Goal: Find contact information: Find contact information

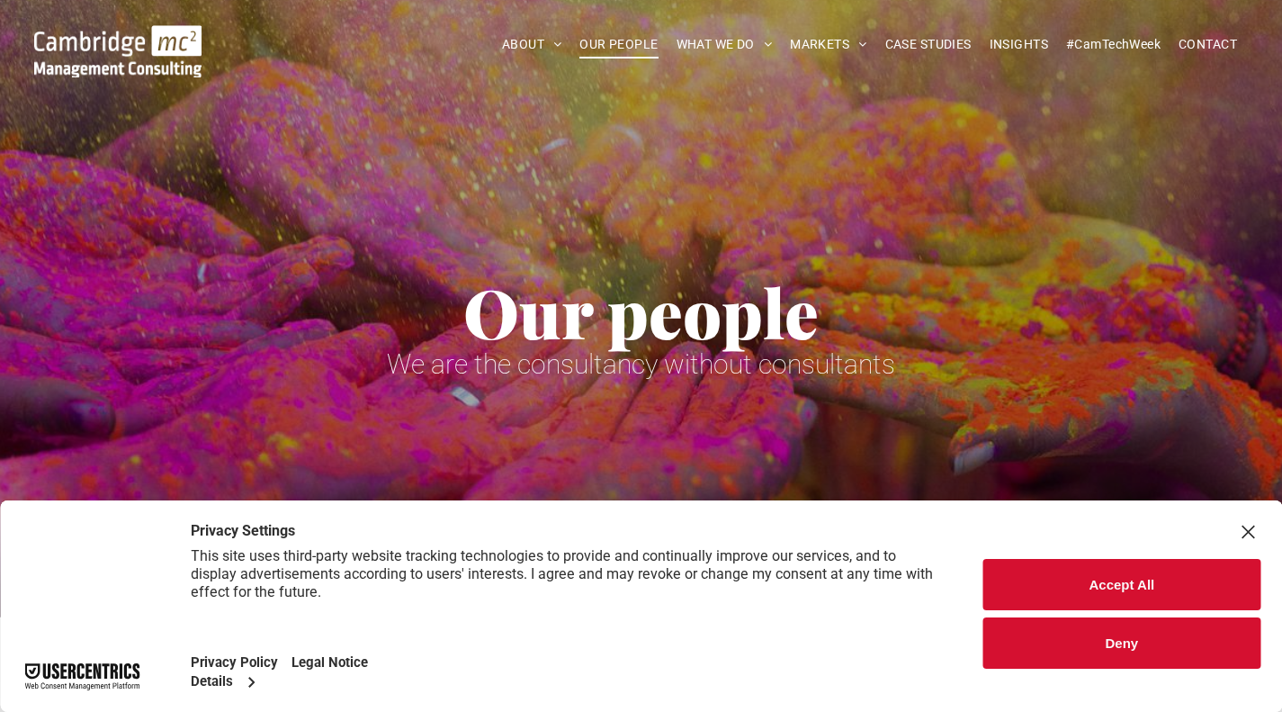
scroll to position [270, 0]
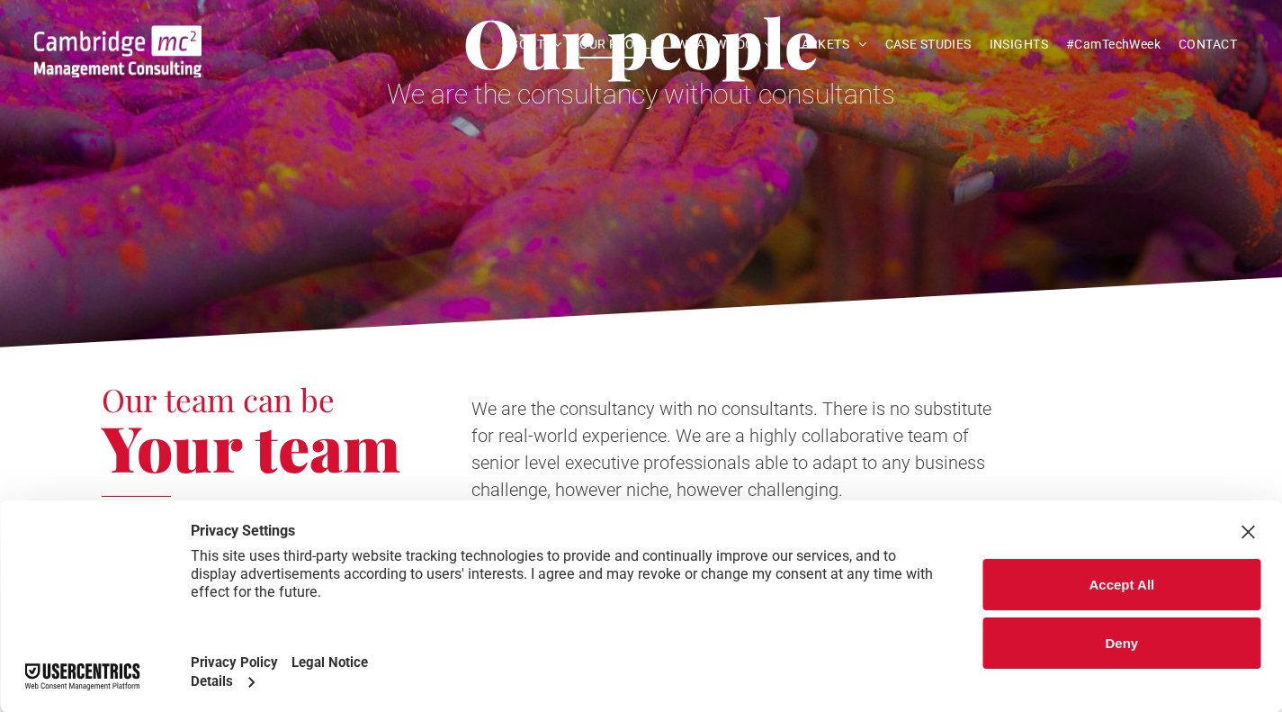
click at [116, 41] on img at bounding box center [117, 51] width 167 height 52
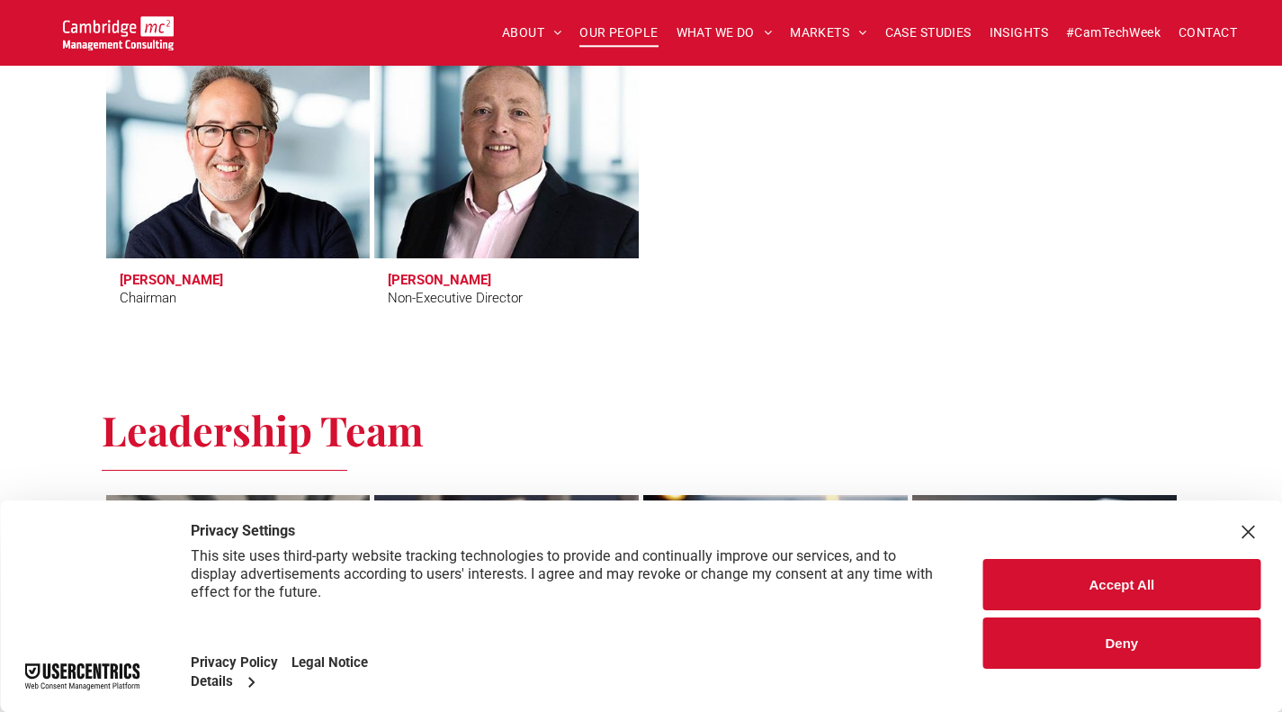
scroll to position [892, 0]
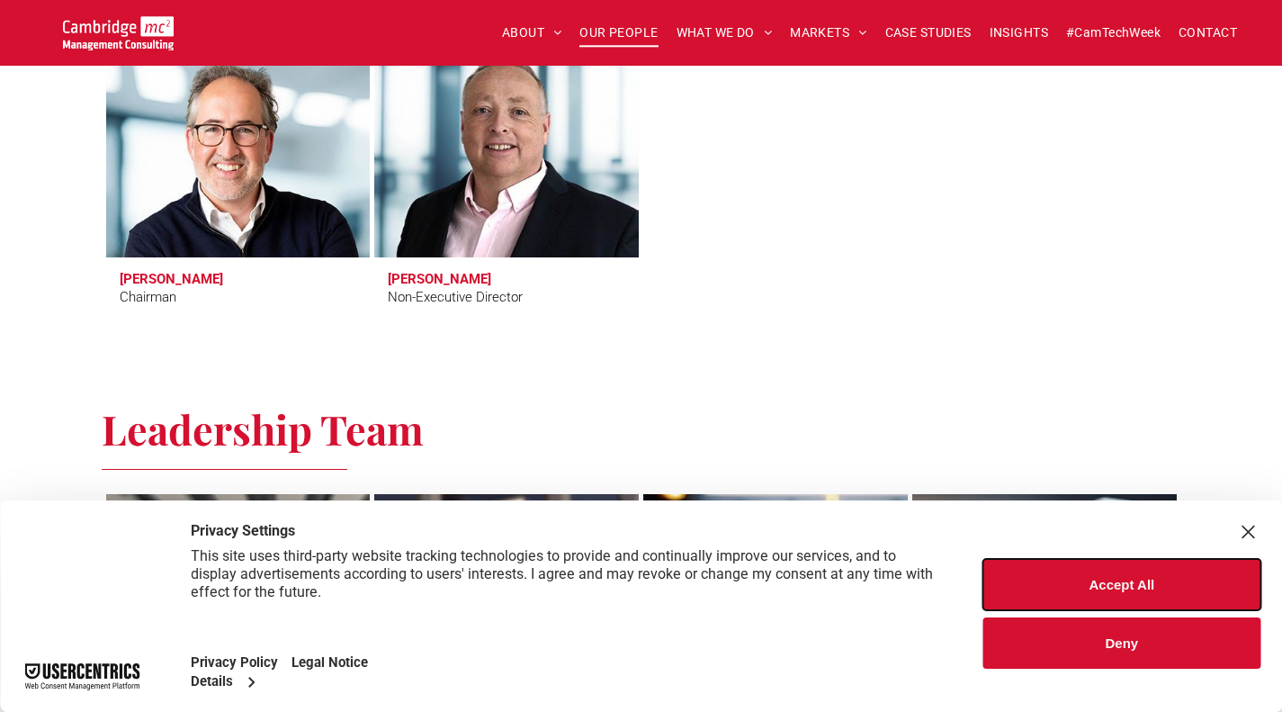
click at [1178, 588] on button "Accept All" at bounding box center [1121, 584] width 277 height 51
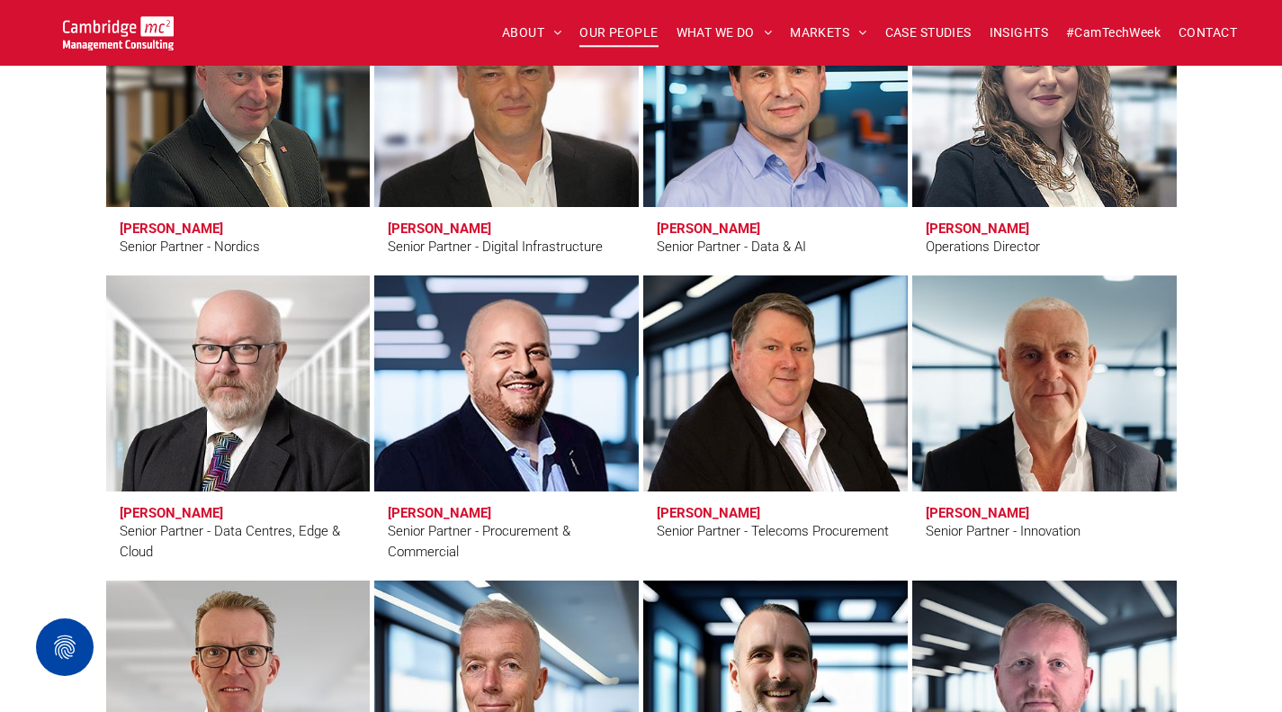
scroll to position [2475, 0]
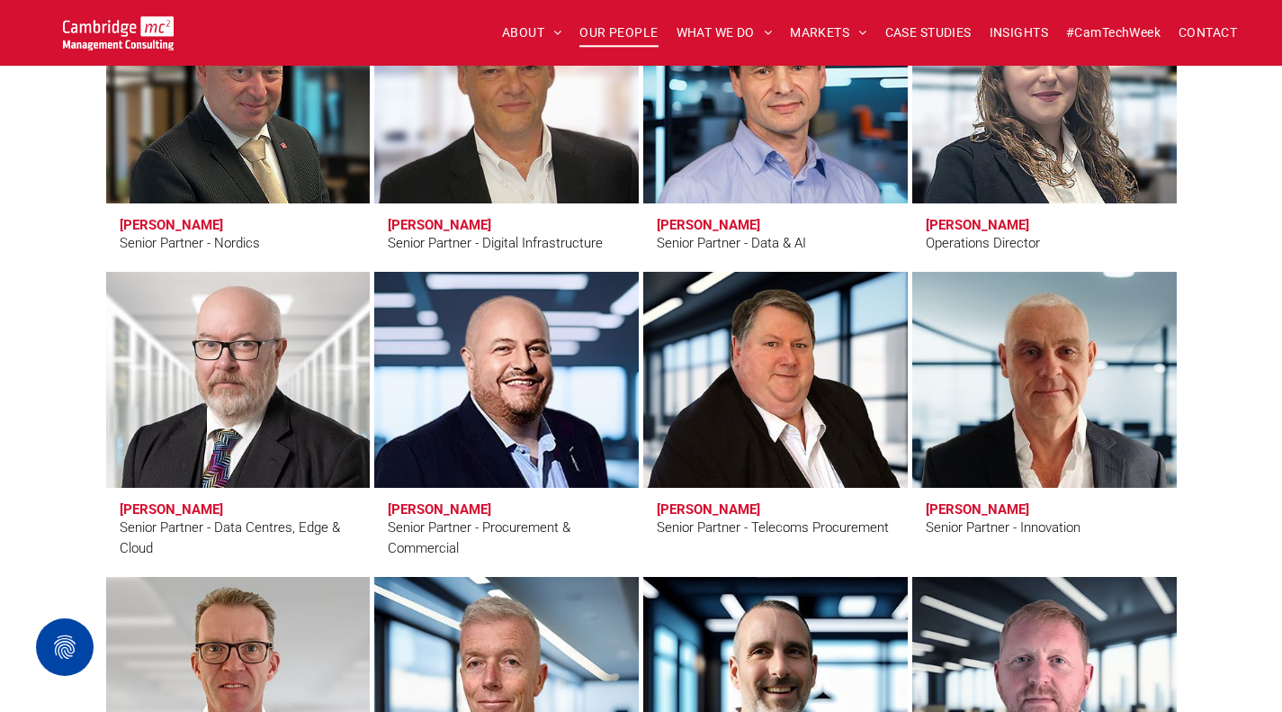
click at [785, 396] on link "Eric Green" at bounding box center [775, 380] width 265 height 216
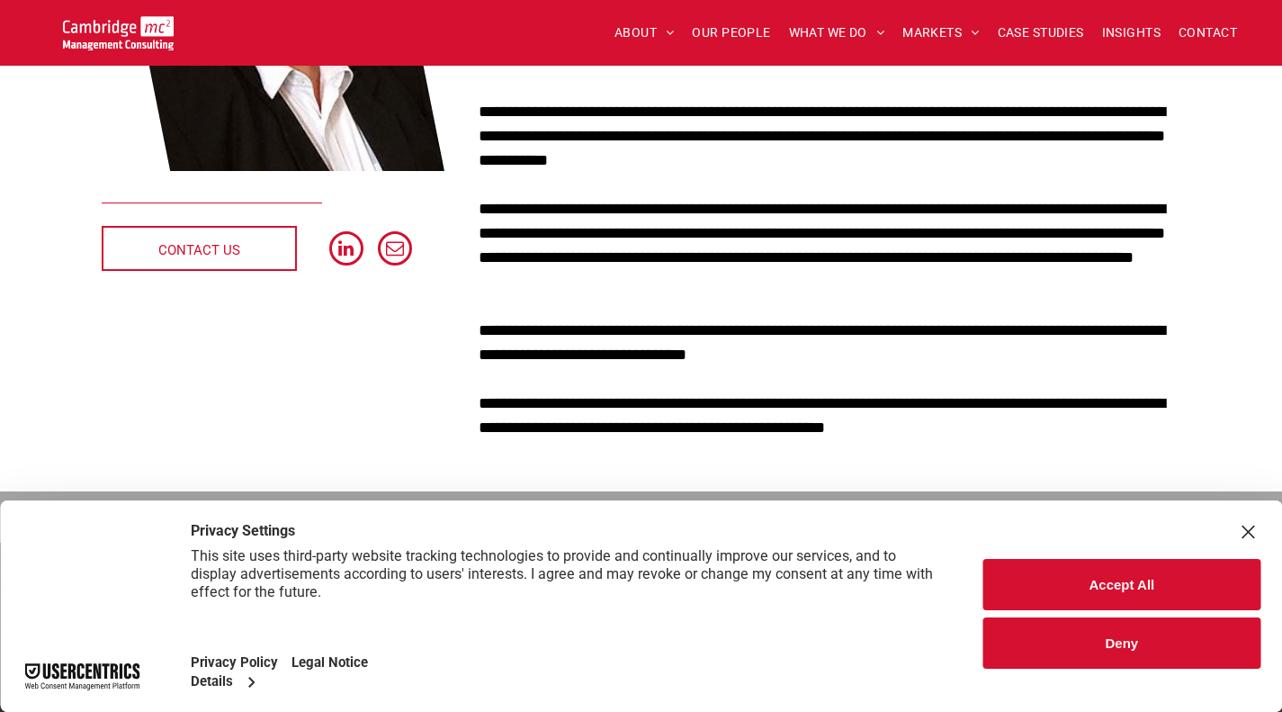
scroll to position [414, 0]
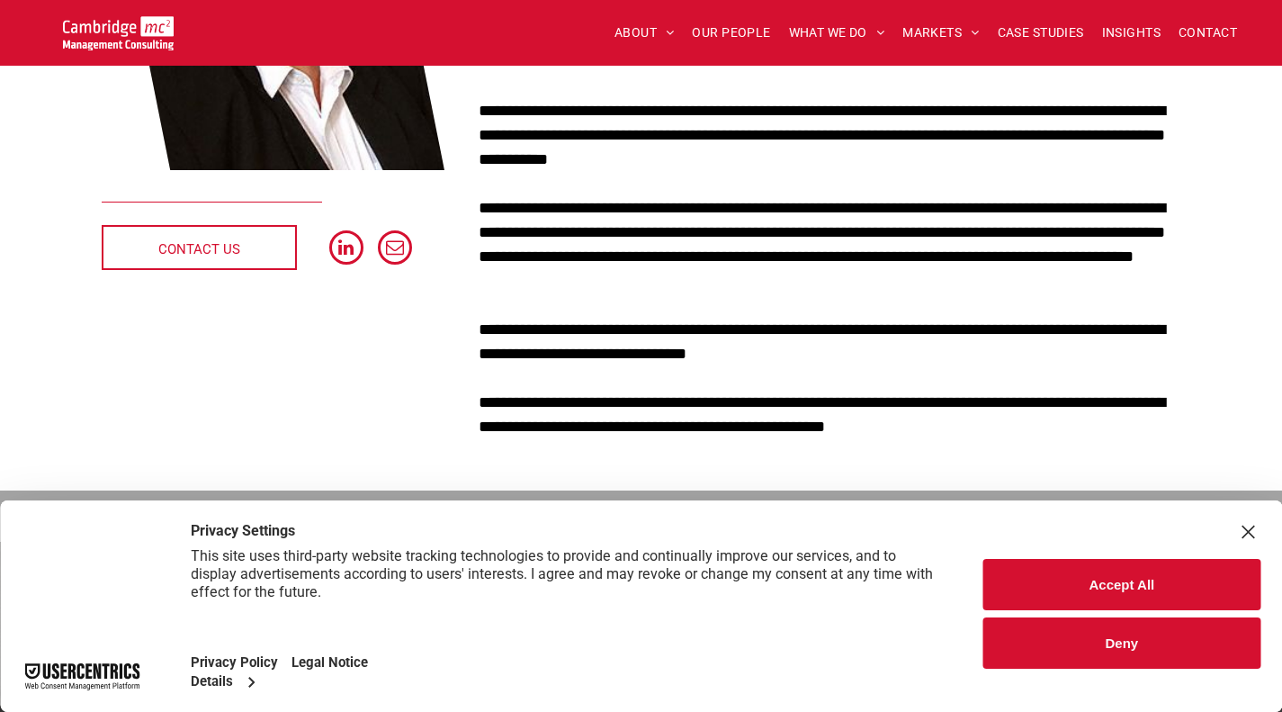
click at [1125, 651] on button "Deny" at bounding box center [1121, 642] width 277 height 51
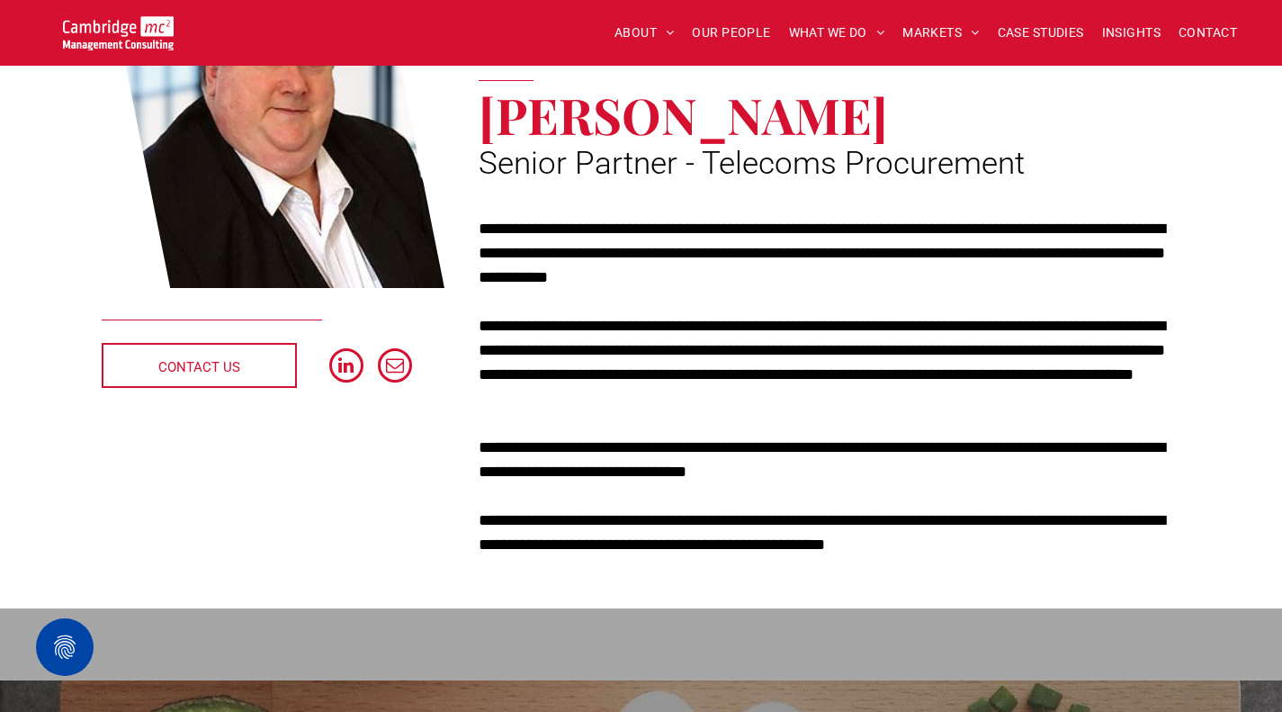
scroll to position [295, 0]
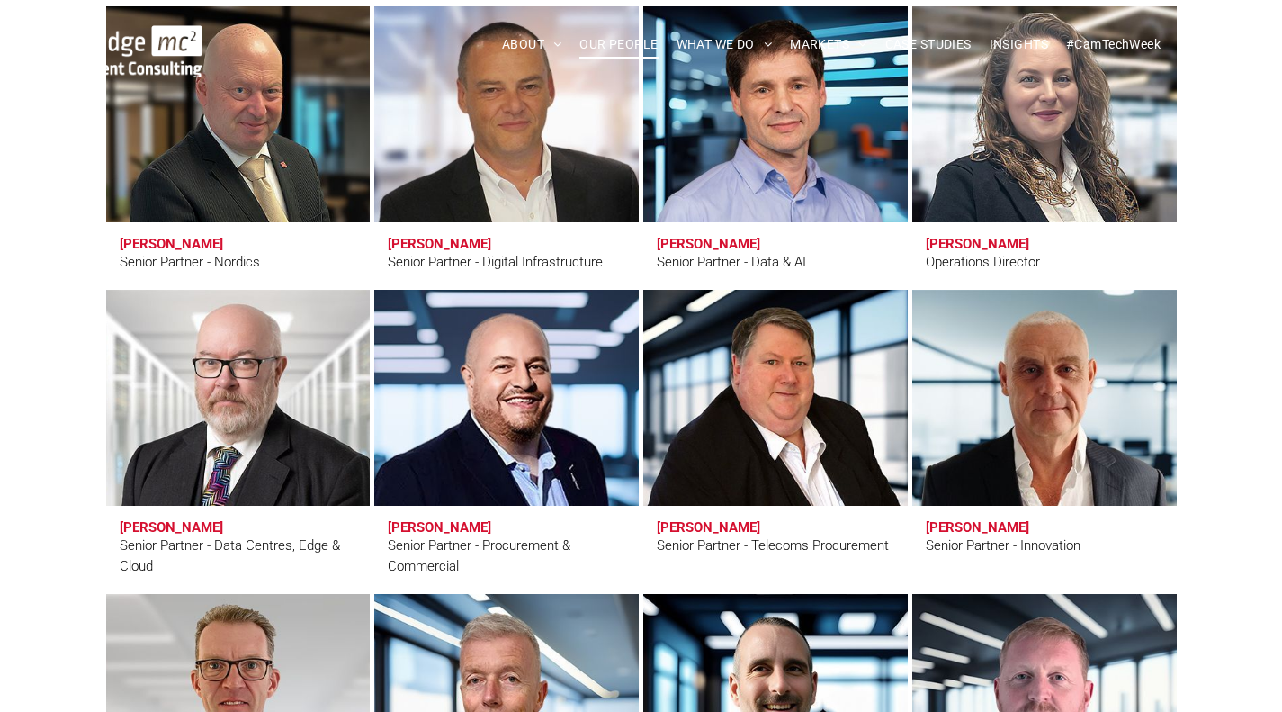
scroll to position [2475, 0]
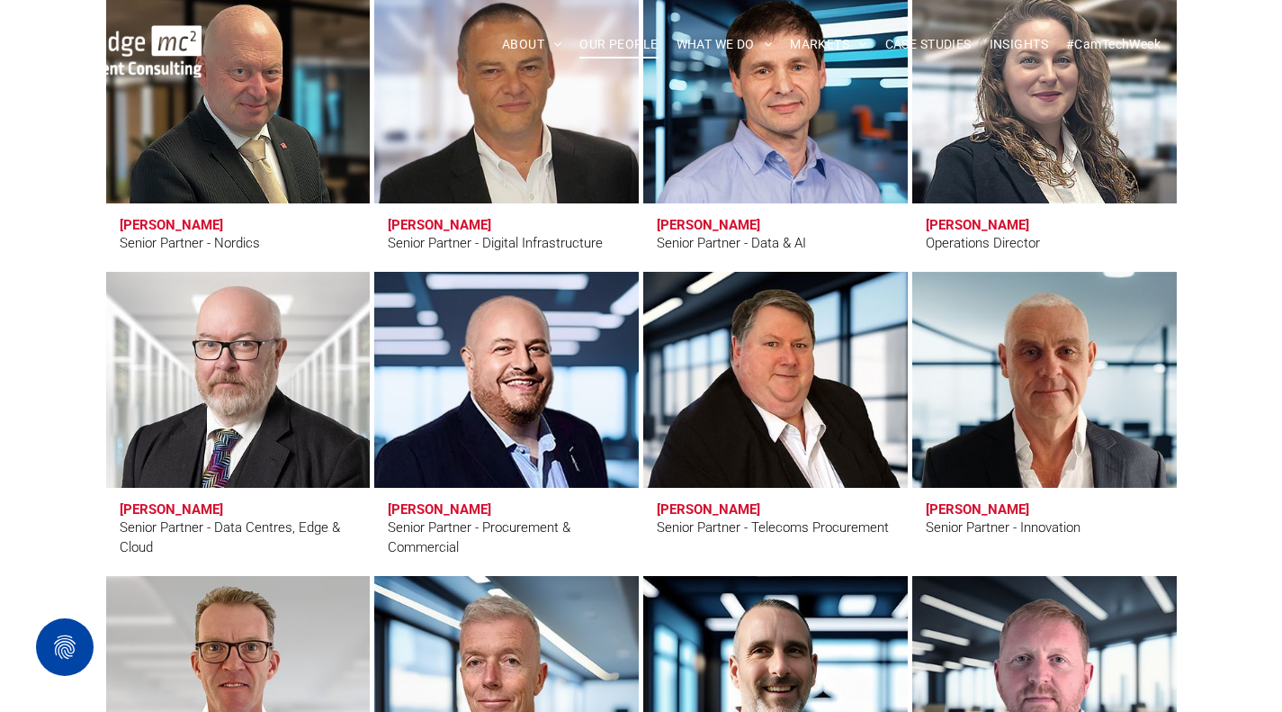
click at [740, 363] on link "Eric Green" at bounding box center [775, 380] width 265 height 216
